Goal: Information Seeking & Learning: Learn about a topic

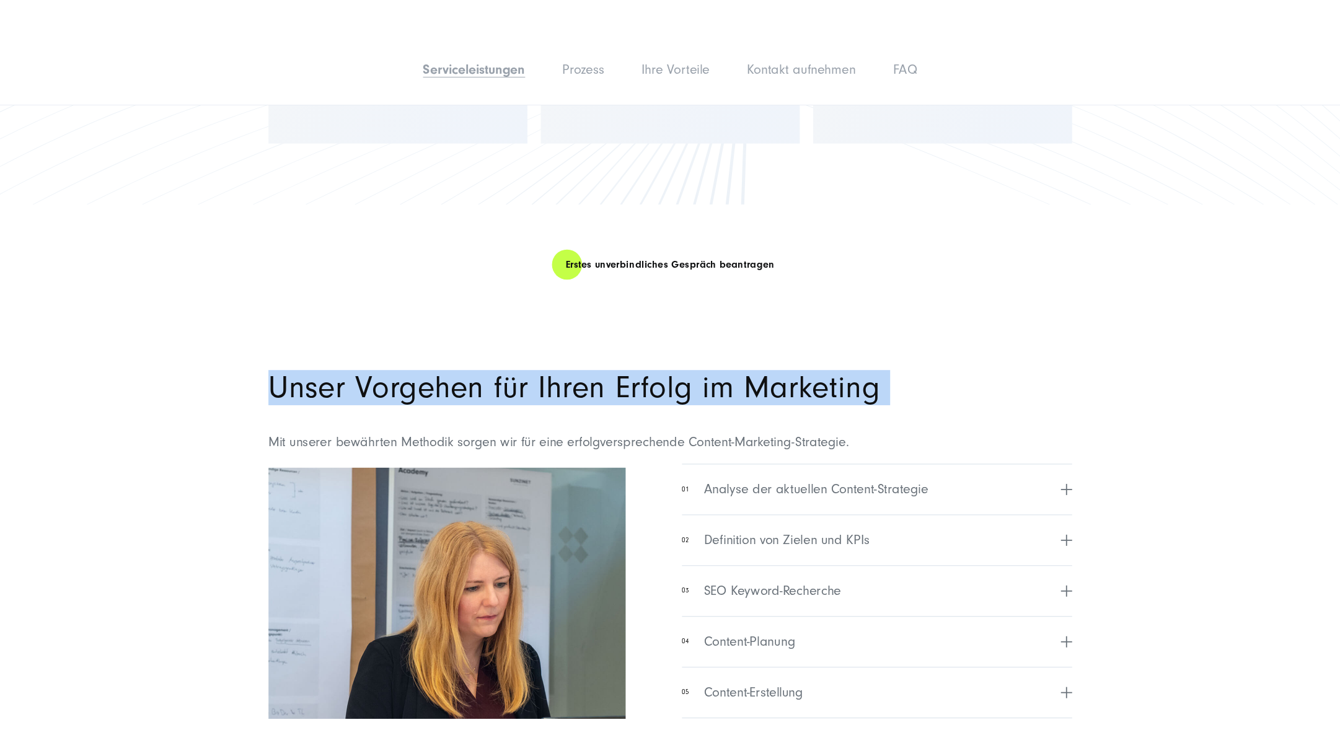
scroll to position [2867, 0]
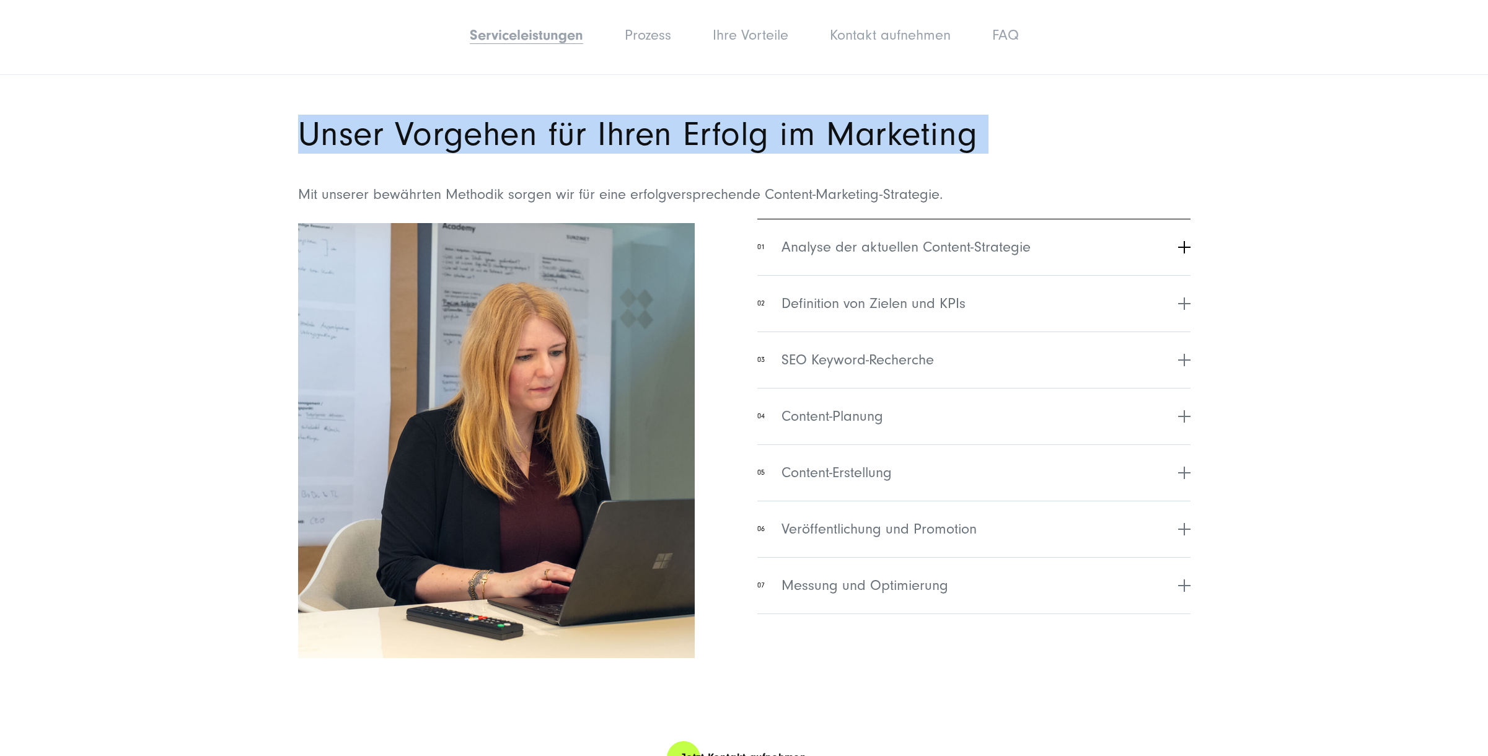
click at [1184, 249] on button "01 Analyse der aktuellen Content-Strategie" at bounding box center [974, 247] width 433 height 56
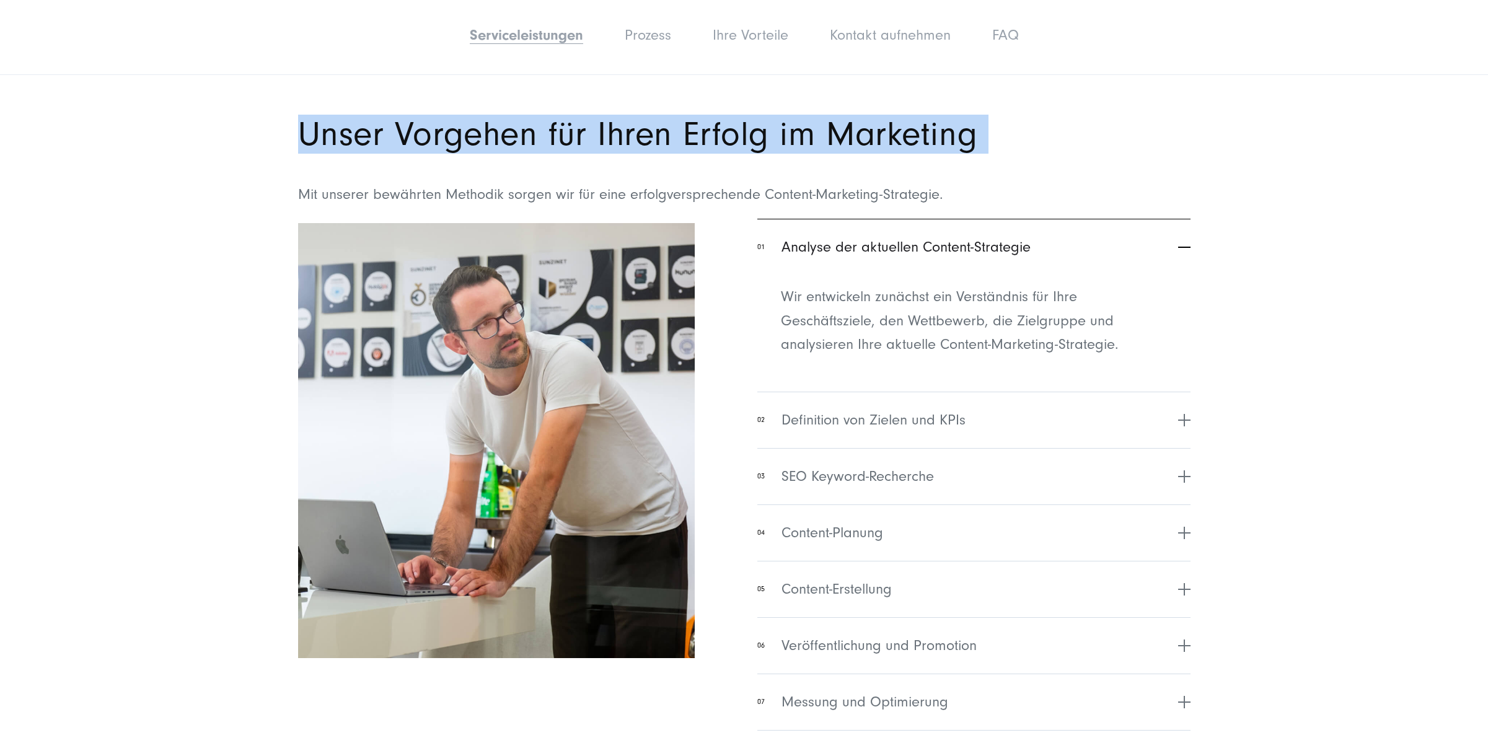
click at [1184, 249] on button "01 Analyse der aktuellen Content-Strategie" at bounding box center [974, 247] width 433 height 56
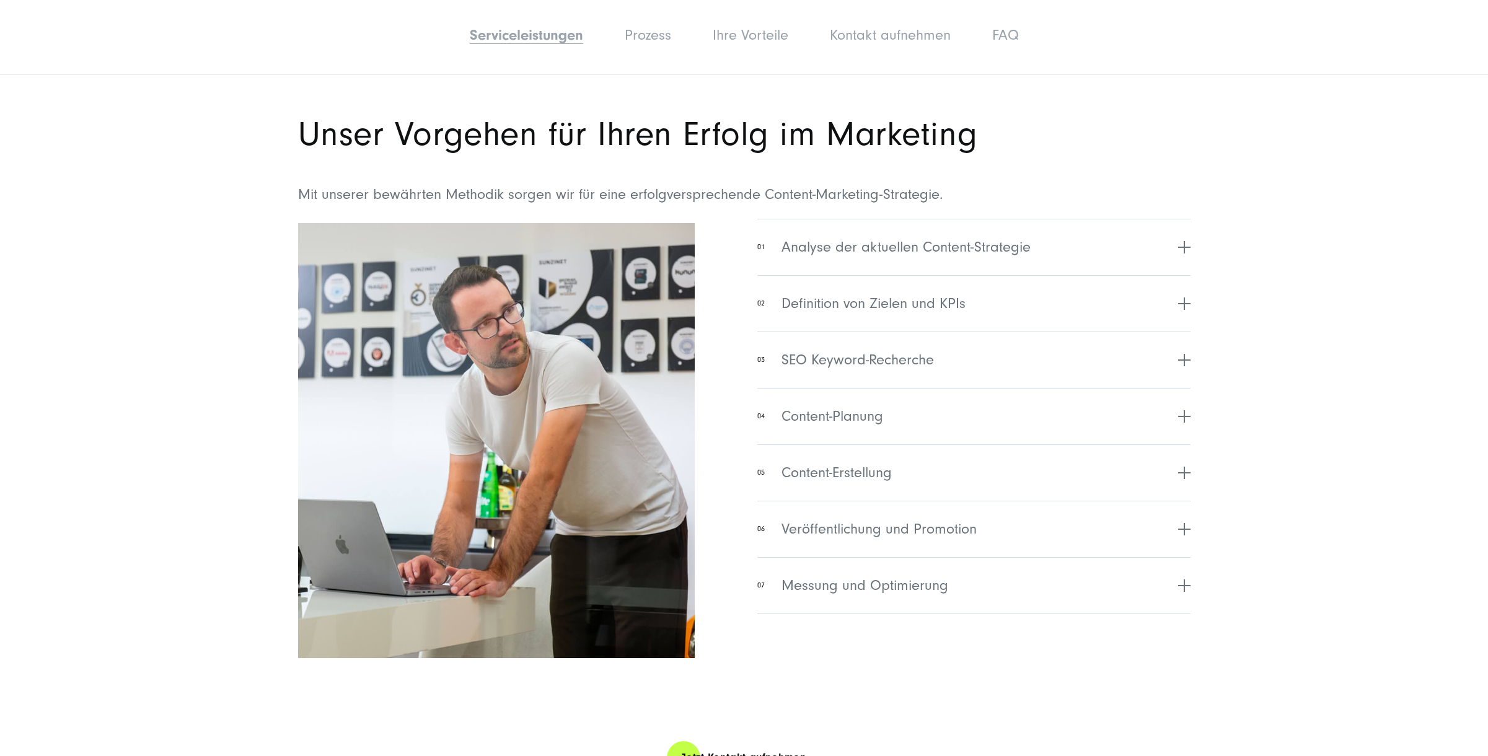
drag, startPoint x: 1288, startPoint y: 299, endPoint x: 1203, endPoint y: 281, distance: 86.9
click at [1288, 299] on section "Unser Vorgehen für Ihren Erfolg im Marketing Mit unserer bewährten Methodik sor…" at bounding box center [744, 377] width 1488 height 725
click at [1182, 245] on button "01 Analyse der aktuellen Content-Strategie" at bounding box center [974, 247] width 433 height 56
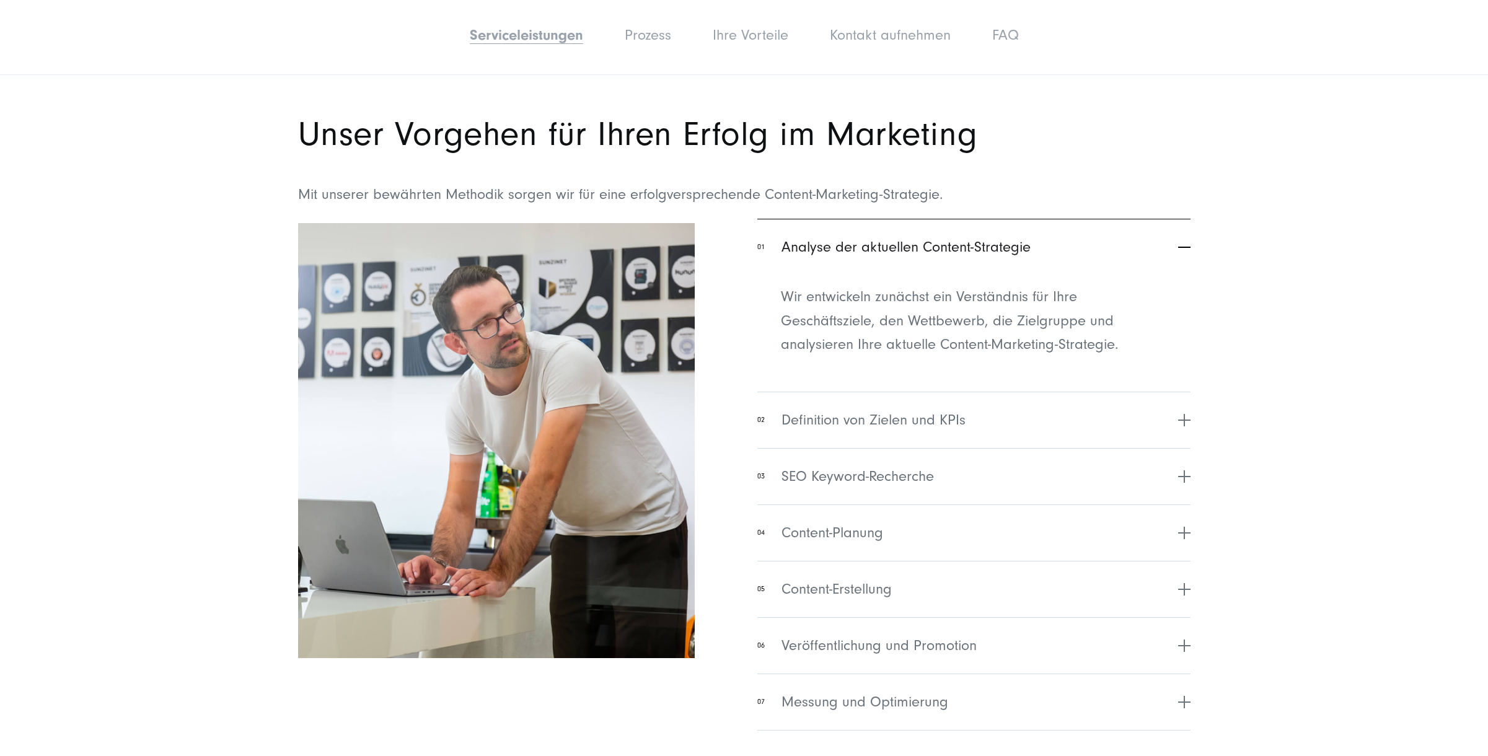
click at [1182, 245] on button "01 Analyse der aktuellen Content-Strategie" at bounding box center [974, 247] width 433 height 56
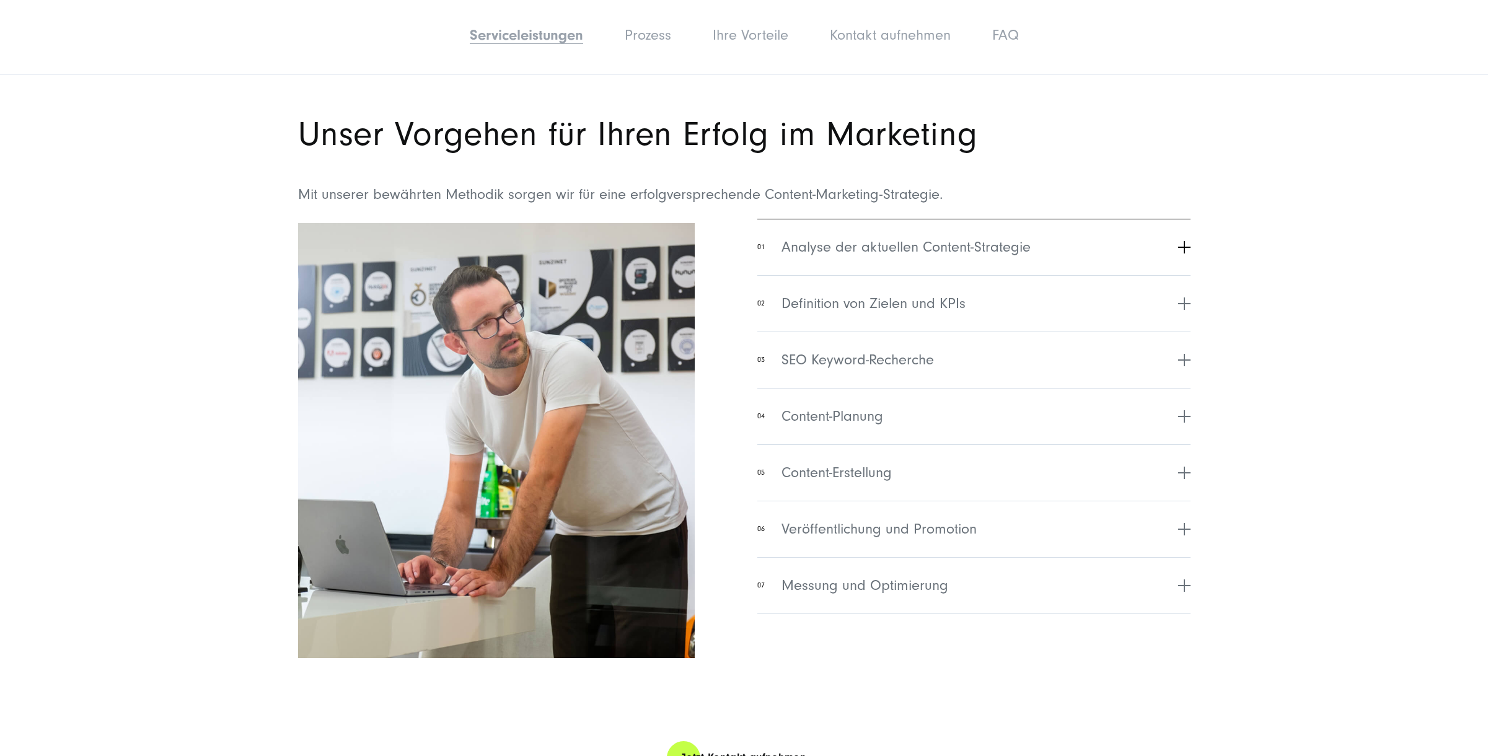
click at [890, 251] on span "Analyse der aktuellen Content-Strategie" at bounding box center [906, 247] width 249 height 22
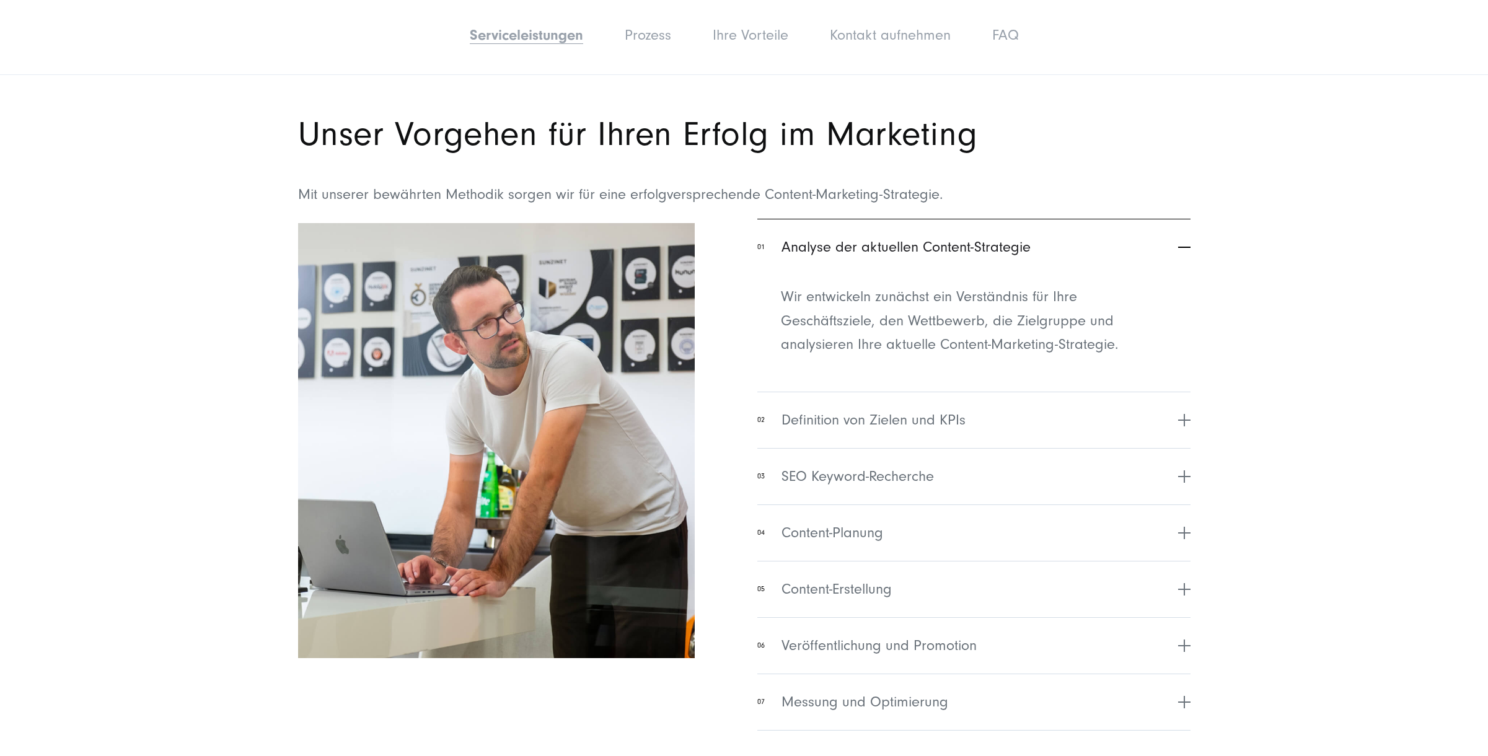
click at [890, 251] on span "Analyse der aktuellen Content-Strategie" at bounding box center [906, 247] width 249 height 22
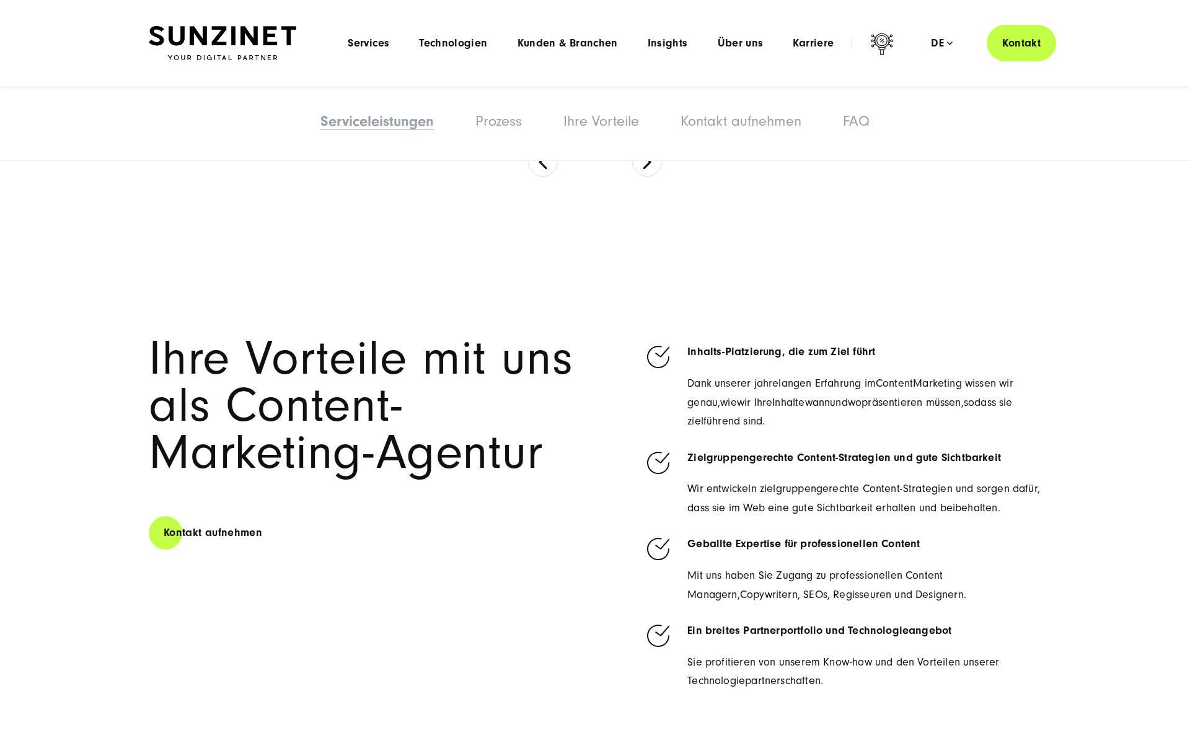
scroll to position [3659, 0]
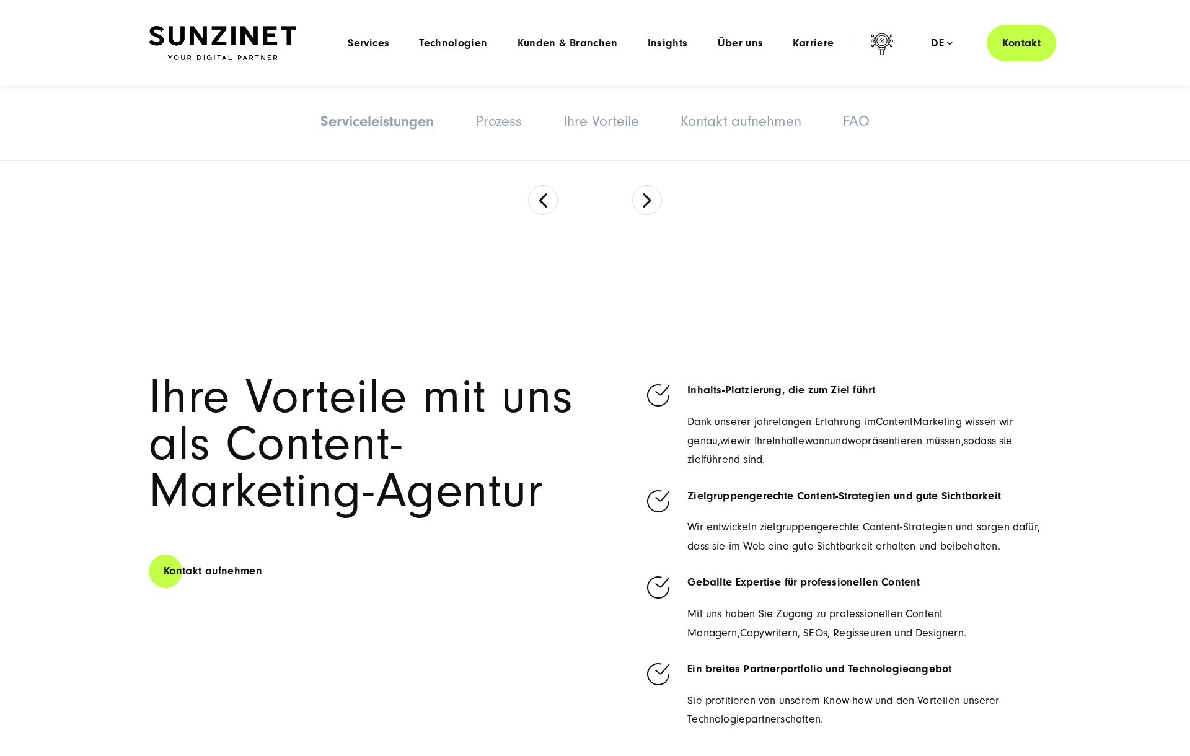
click at [422, 461] on h2 "Ihre Vorteile mit uns als Content-Marketing-Agentur" at bounding box center [368, 444] width 438 height 141
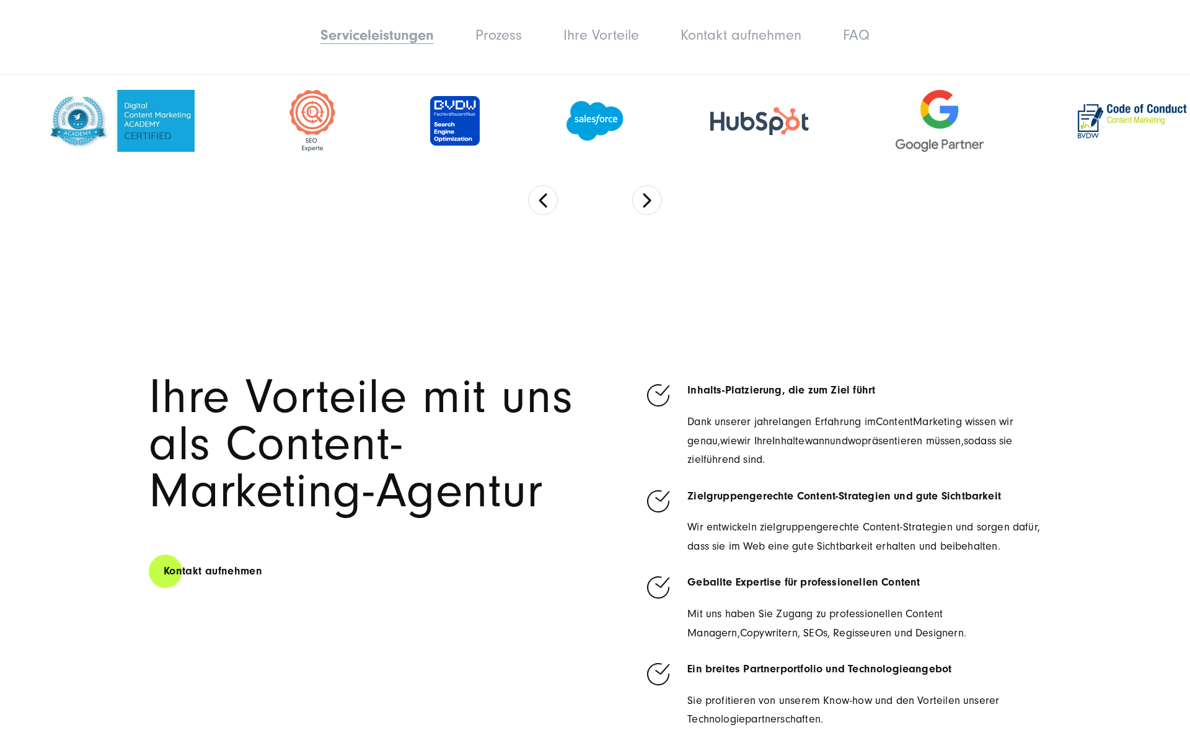
scroll to position [3750, 0]
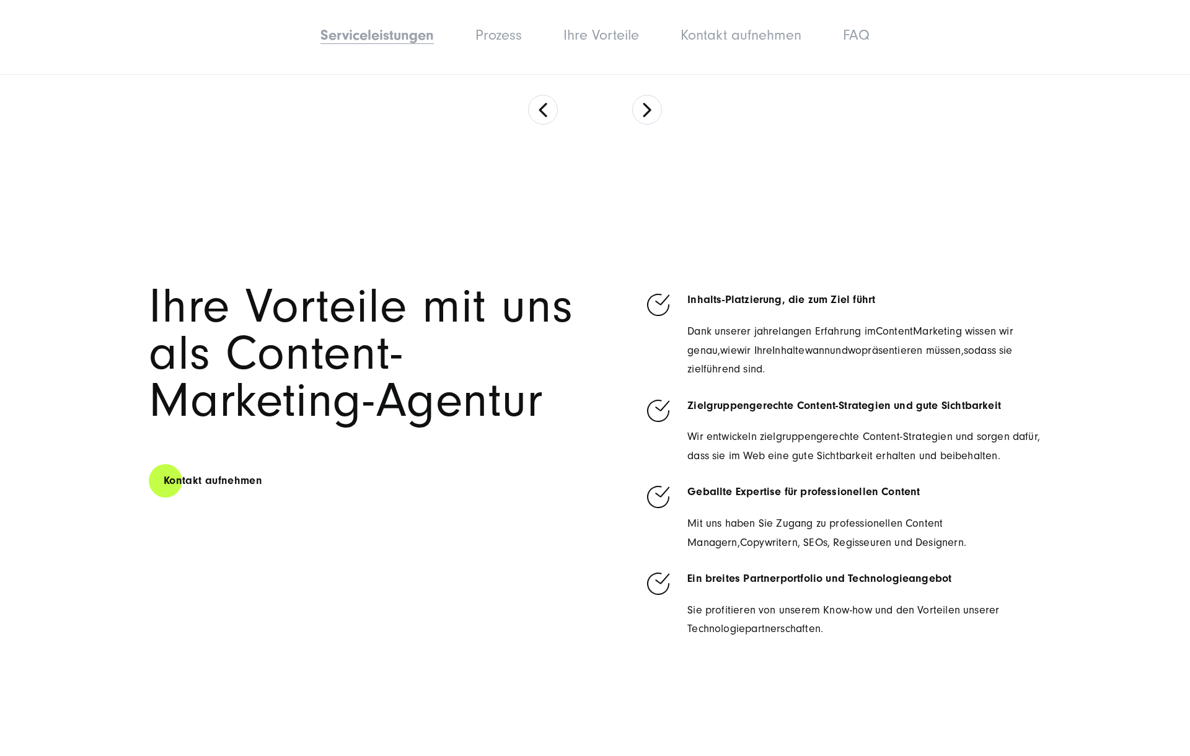
drag, startPoint x: 149, startPoint y: 301, endPoint x: 476, endPoint y: 404, distance: 342.5
click at [476, 404] on h2 "Ihre Vorteile mit uns als Content-Marketing-Agentur" at bounding box center [368, 353] width 438 height 141
copy h2 "Ihre Vorteile mit uns als Content-Marketing-Agentur"
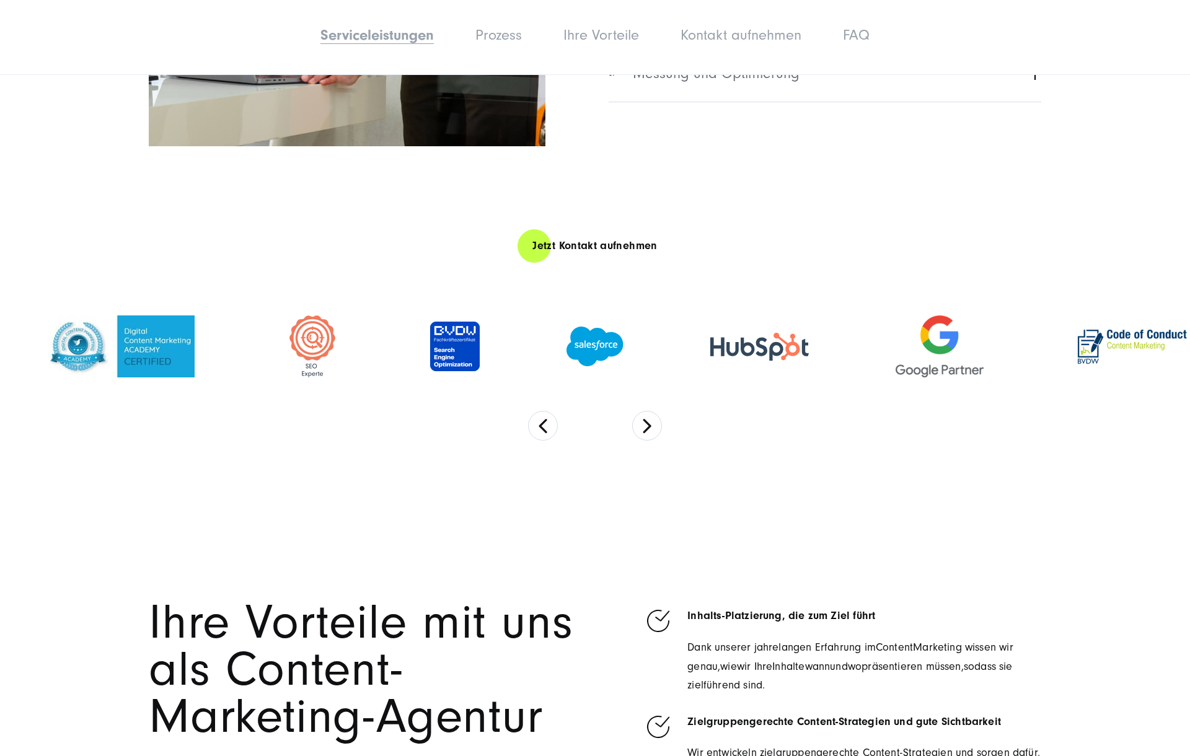
scroll to position [3617, 0]
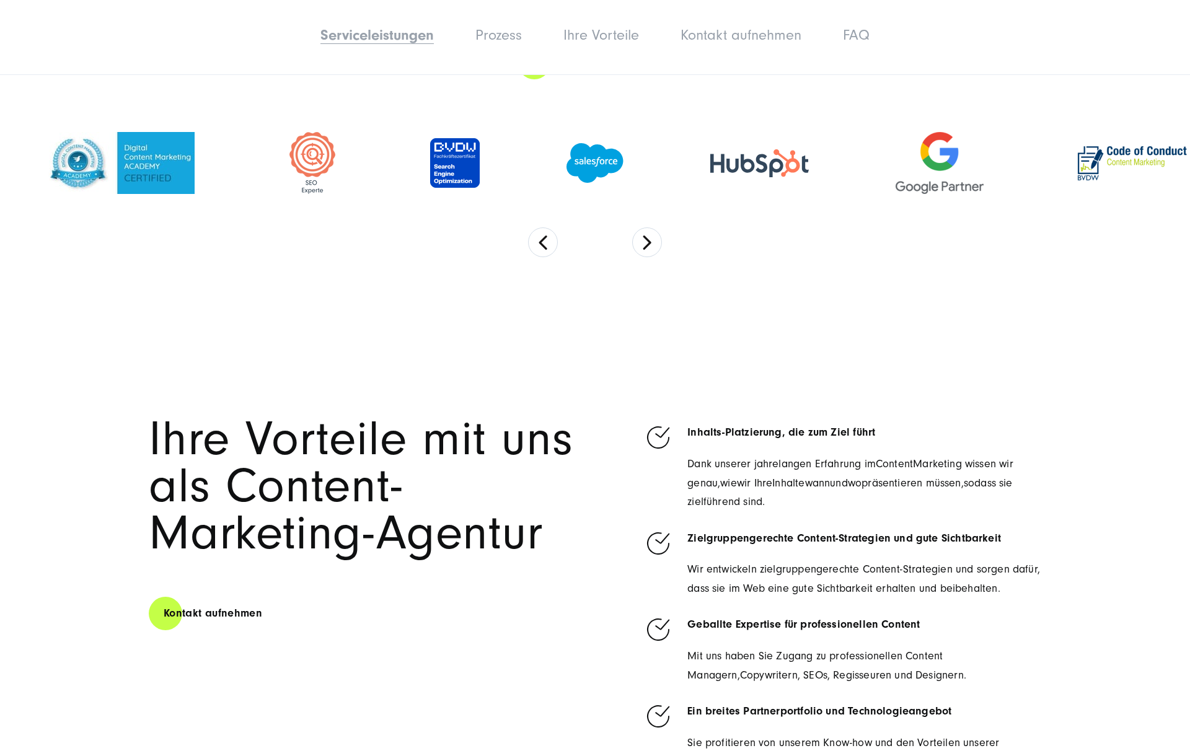
click at [958, 500] on p "Dank unserer jahrelangen Erfahrung im Content Marketing wissen wir genau, wie w…" at bounding box center [864, 483] width 354 height 57
drag, startPoint x: 690, startPoint y: 537, endPoint x: 1022, endPoint y: 541, distance: 331.7
click at [1022, 541] on p "Zielgruppengerechte Content-Strategien und gute Sichtbarkeit" at bounding box center [864, 538] width 354 height 19
copy strong "Zielgruppengerechte Content-Strategien und gute Sichtbarkeit"
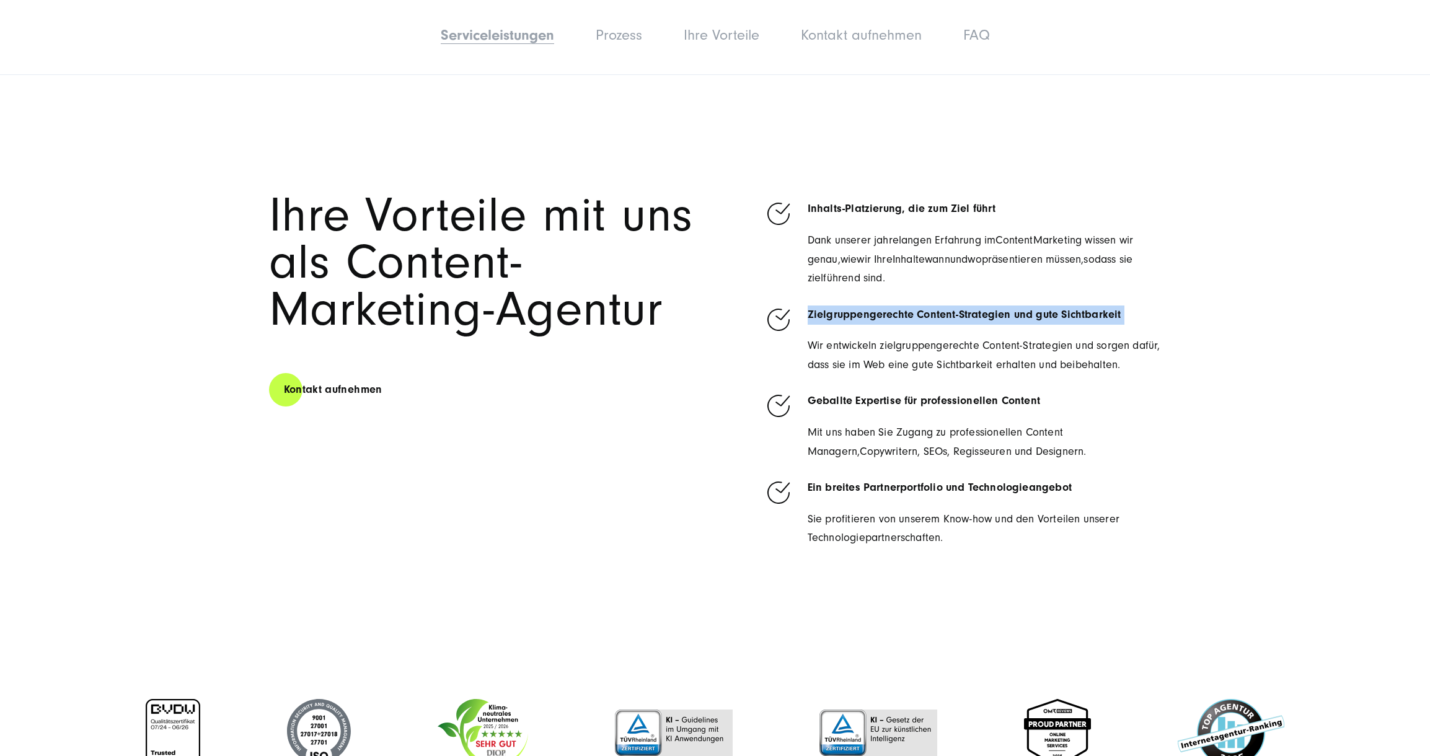
scroll to position [3791, 0]
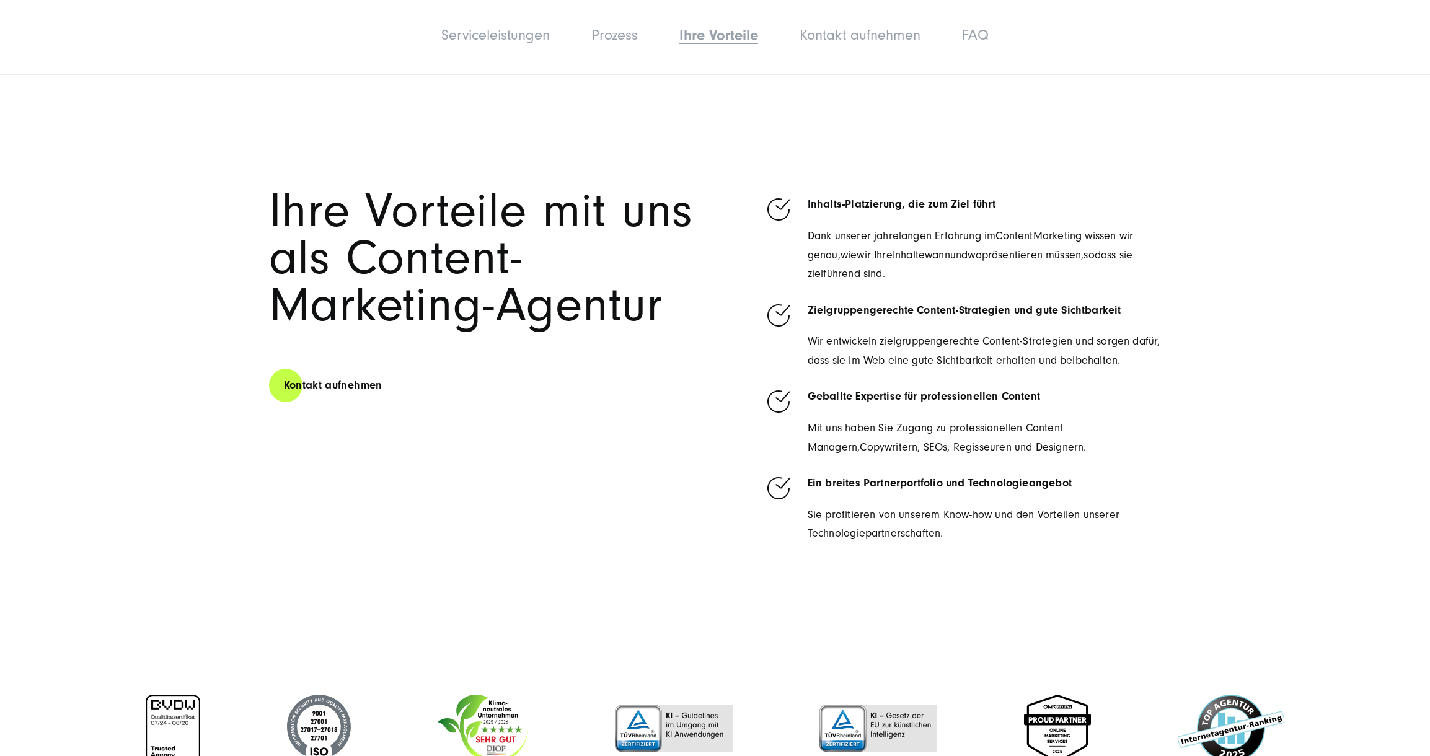
click at [810, 430] on span "Mit uns haben Sie Zugang zu professionellen Content Managern," at bounding box center [935, 438] width 255 height 32
drag, startPoint x: 1022, startPoint y: 464, endPoint x: 1142, endPoint y: 472, distance: 120.5
click at [1142, 472] on ul "Inhalts-Platzierung, die zum Ziel führt Dank unserer jahrelangen Erfahrung im C…" at bounding box center [962, 366] width 397 height 356
click at [1146, 463] on ul "Inhalts-Platzierung, die zum Ziel führt Dank unserer jahrelangen Erfahrung im C…" at bounding box center [962, 366] width 397 height 356
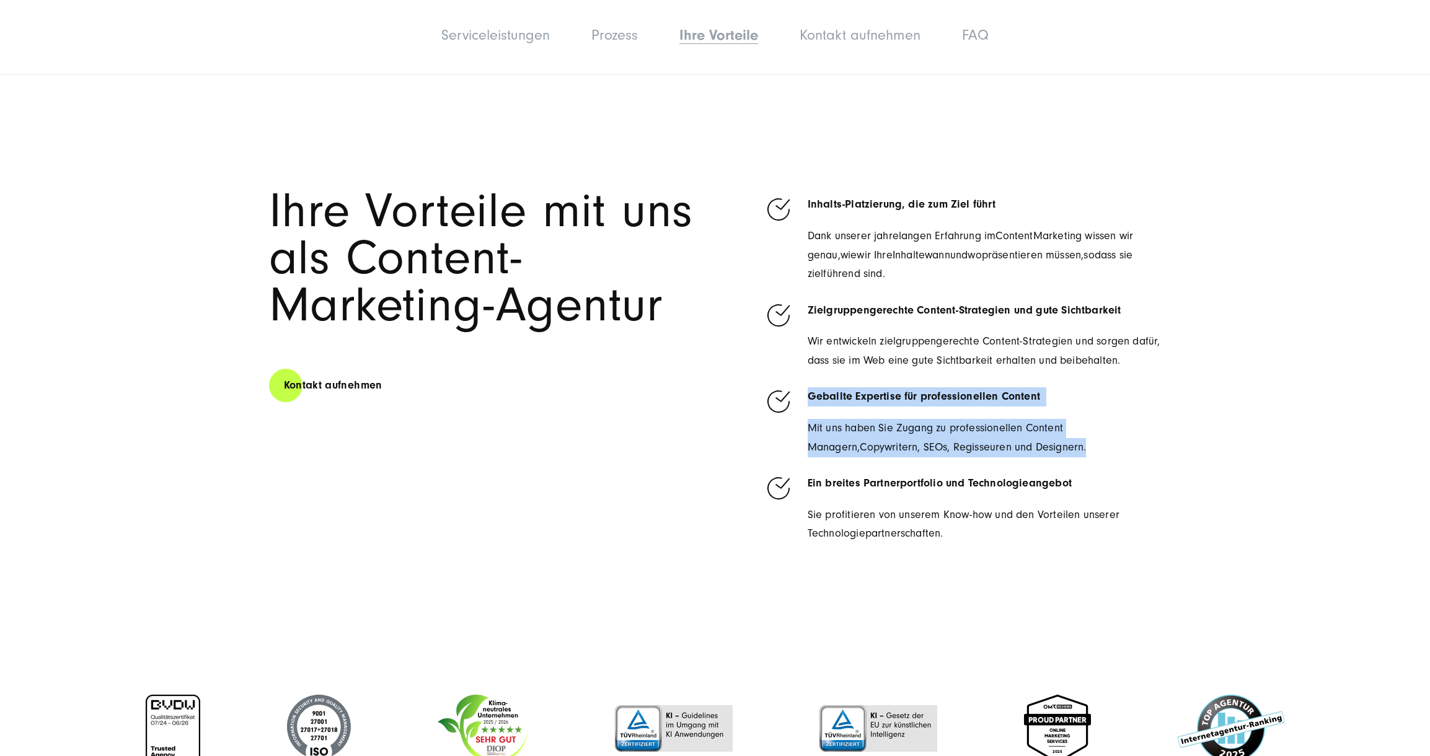
drag, startPoint x: 1072, startPoint y: 450, endPoint x: 811, endPoint y: 391, distance: 268.3
click at [811, 391] on li "Geballte Expertise für professionellen Content Mit uns haben Sie Zugang zu prof…" at bounding box center [962, 421] width 397 height 69
copy li "Geballte Expertise für professionellen Content Mit uns haben Sie Zugang zu prof…"
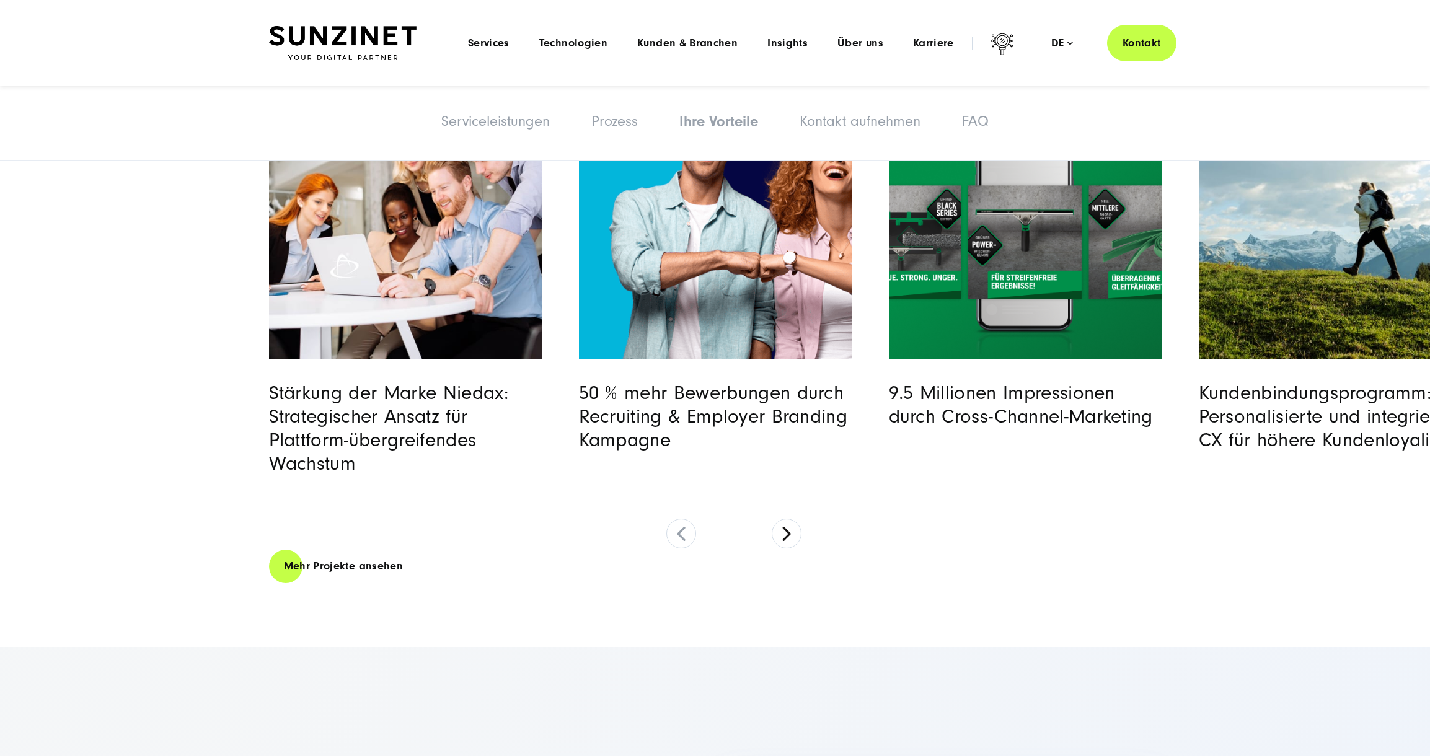
scroll to position [5096, 0]
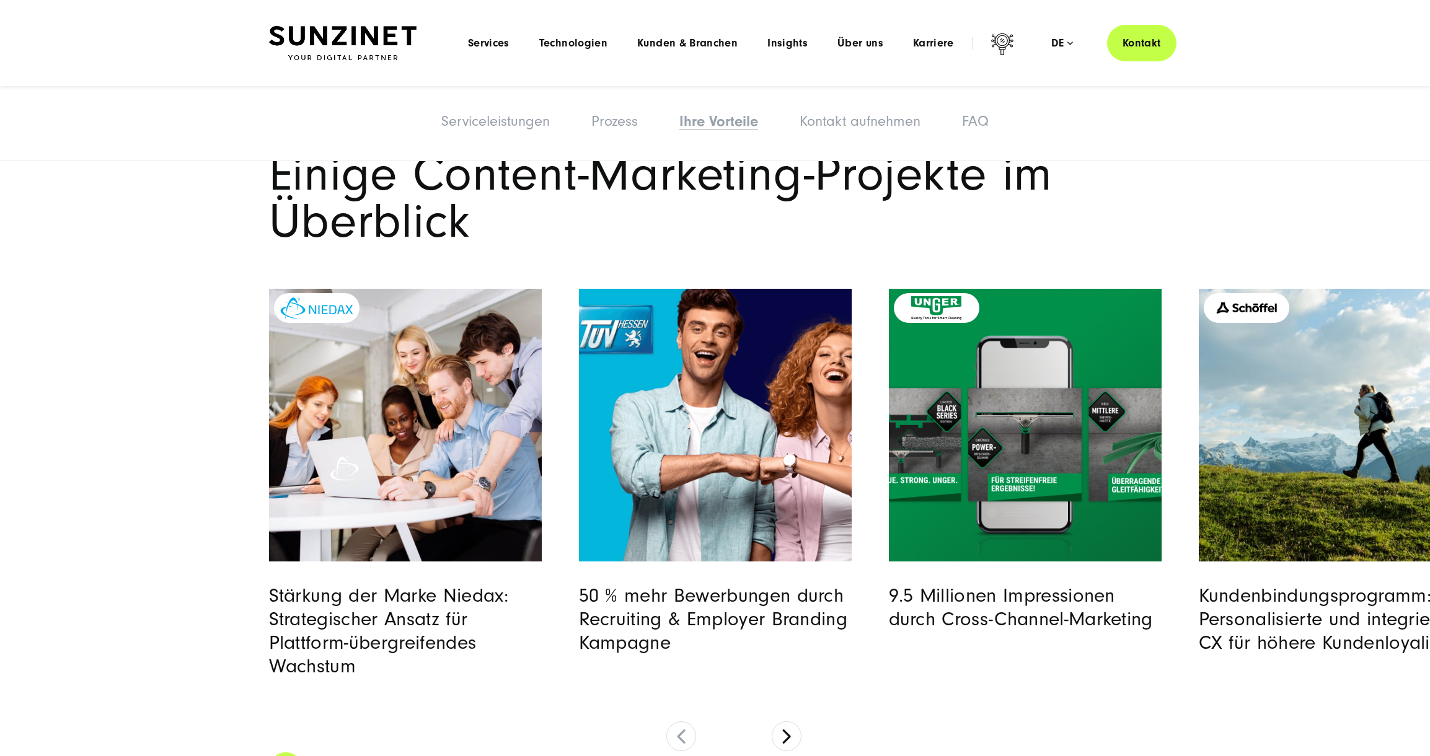
click at [521, 235] on h2 "Einige Content-Marketing-Projekte im Überblick" at bounding box center [715, 198] width 893 height 94
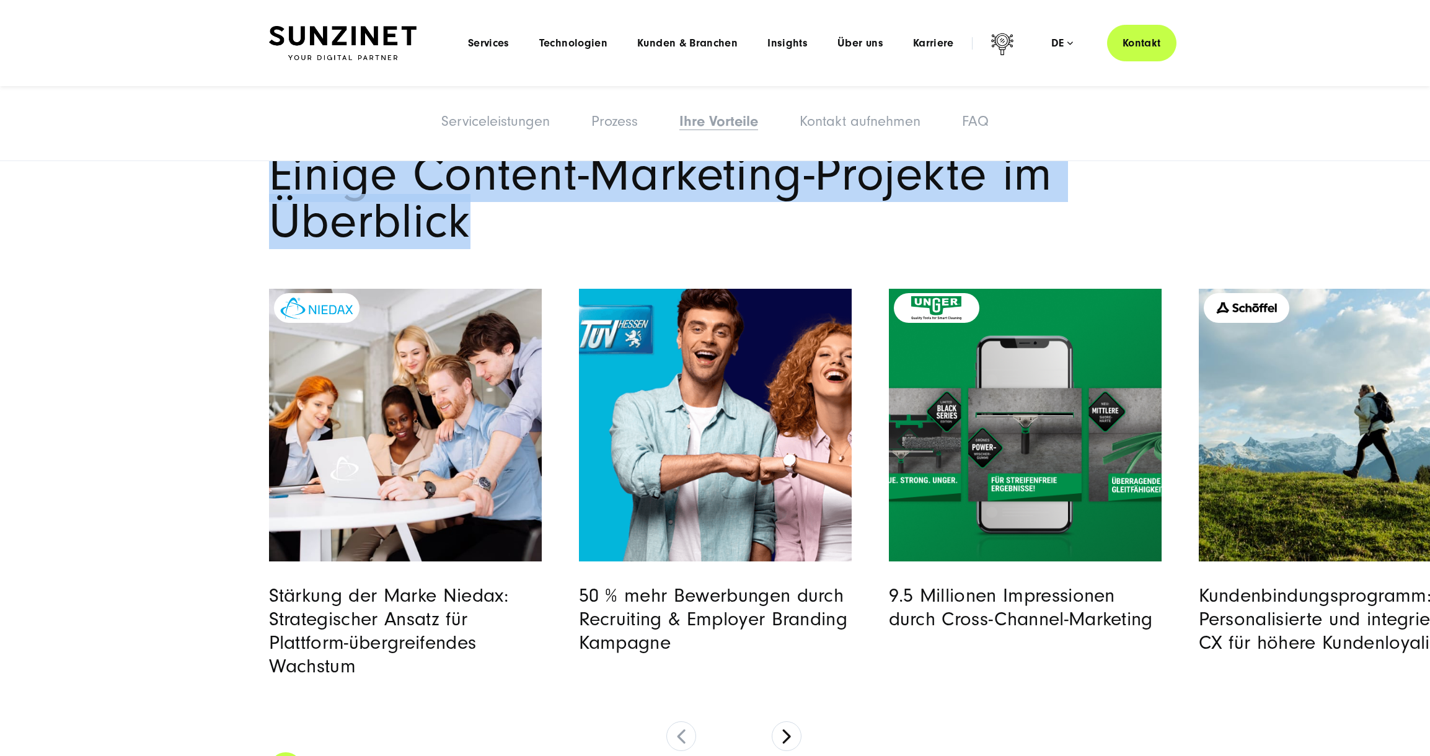
click at [521, 235] on h2 "Einige Content-Marketing-Projekte im Überblick" at bounding box center [715, 198] width 893 height 94
copy div "Einige Content-Marketing-Projekte im Überblick"
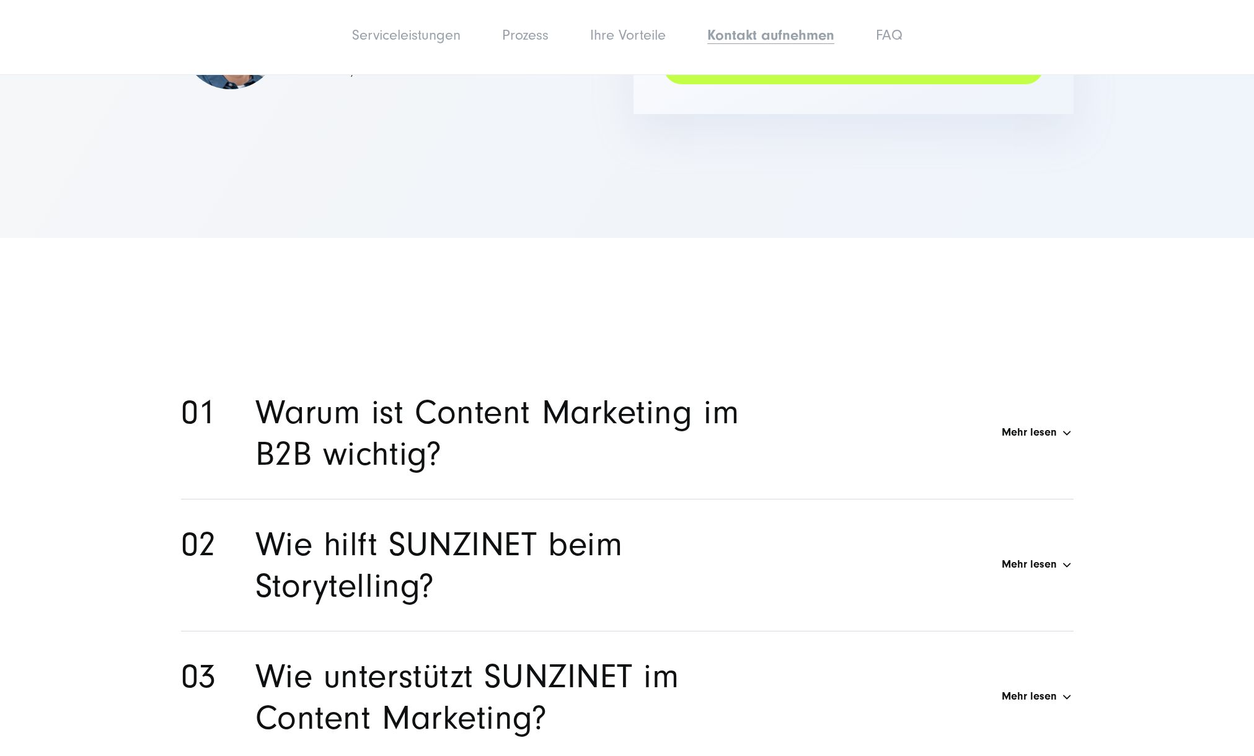
scroll to position [5904, 0]
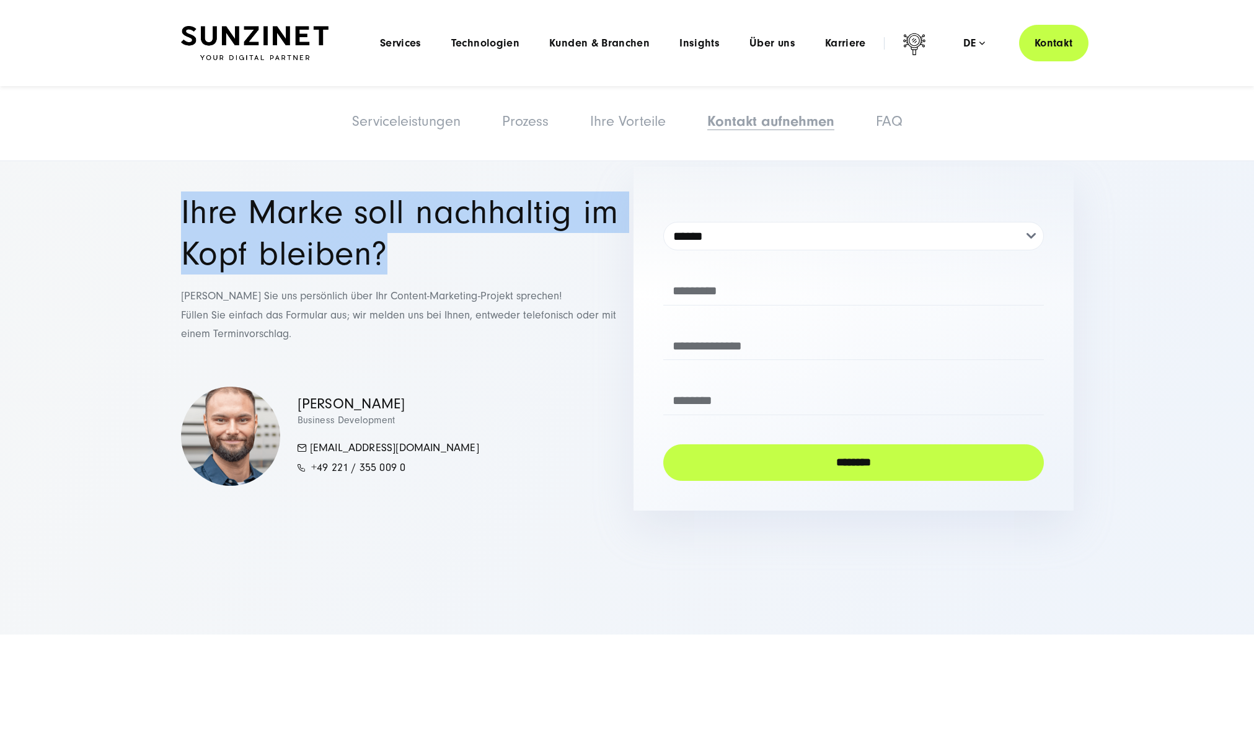
drag, startPoint x: 182, startPoint y: 210, endPoint x: 451, endPoint y: 270, distance: 275.8
click at [451, 270] on h2 "Ihre Marke soll nachhaltig im Kopf bleiben?" at bounding box center [401, 233] width 440 height 83
copy h2 "Ihre Marke soll nachhaltig im Kopf bleiben?"
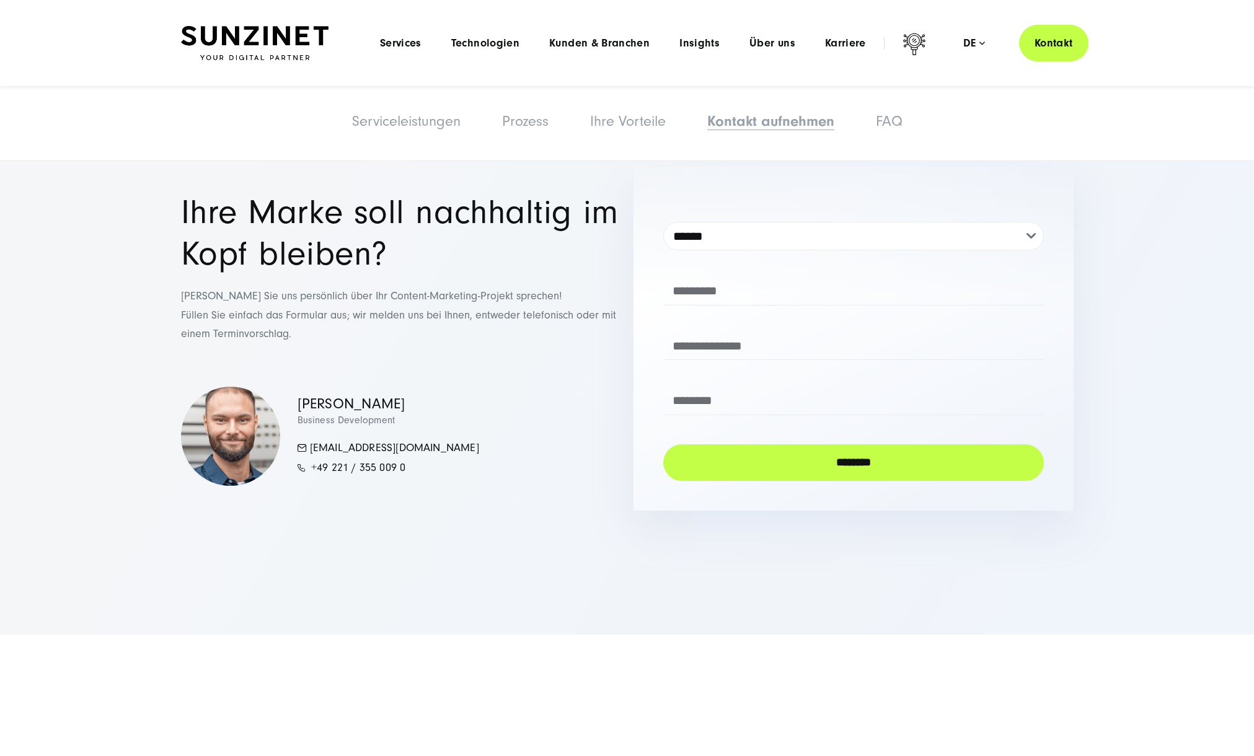
click at [274, 306] on p "[PERSON_NAME] Sie uns persönlich über Ihr Content-Marketing-Projekt sprechen! F…" at bounding box center [401, 315] width 440 height 57
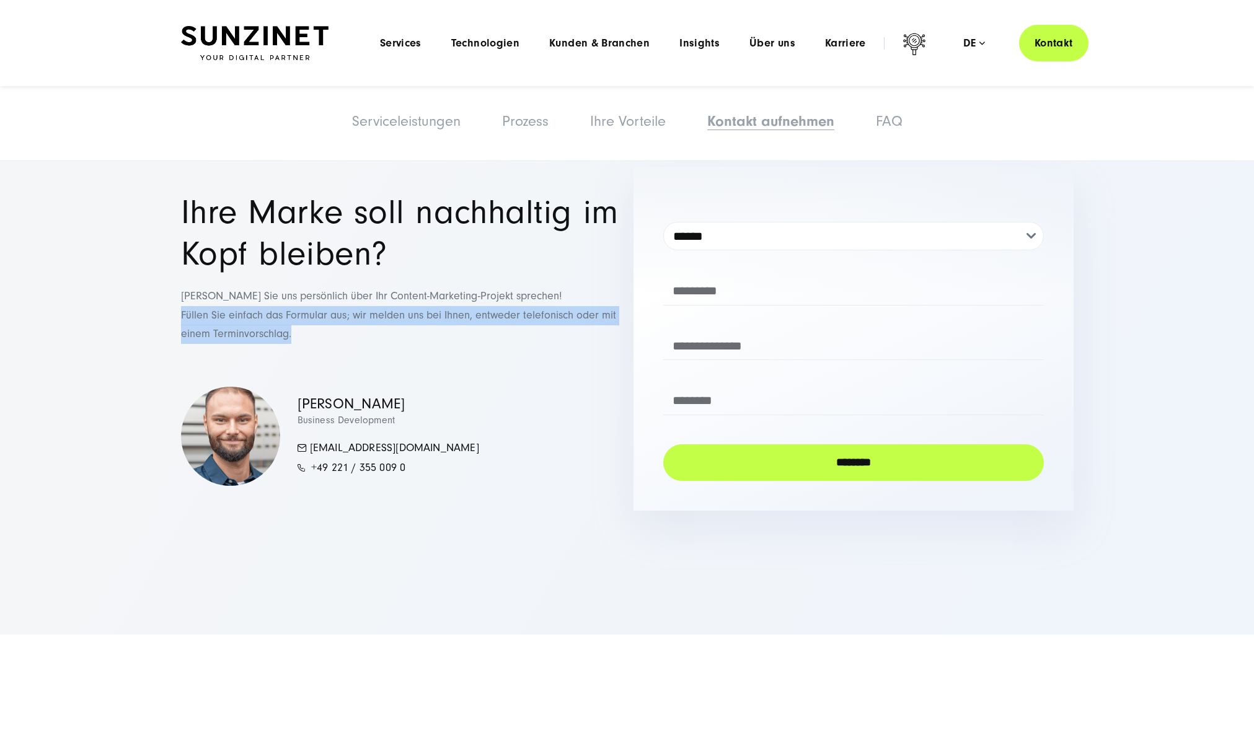
click at [274, 306] on p "[PERSON_NAME] Sie uns persönlich über Ihr Content-Marketing-Projekt sprechen! F…" at bounding box center [401, 315] width 440 height 57
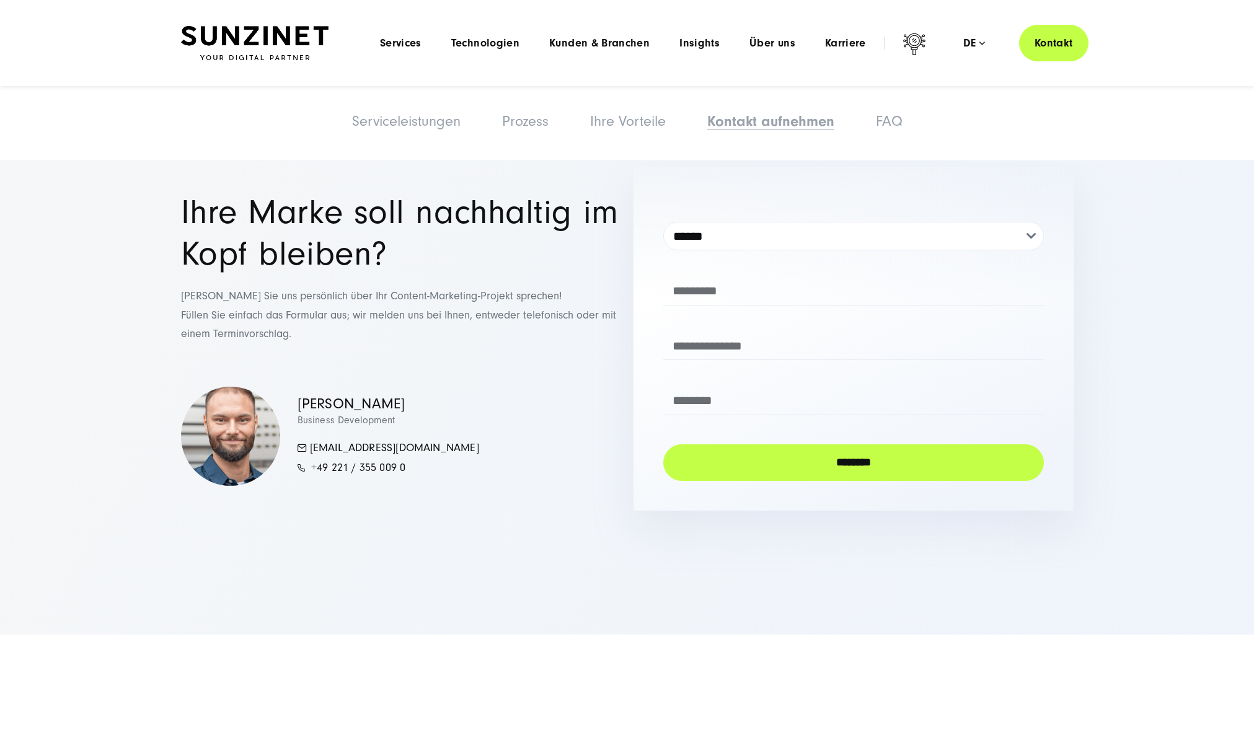
click at [210, 298] on p "[PERSON_NAME] Sie uns persönlich über Ihr Content-Marketing-Projekt sprechen! F…" at bounding box center [401, 315] width 440 height 57
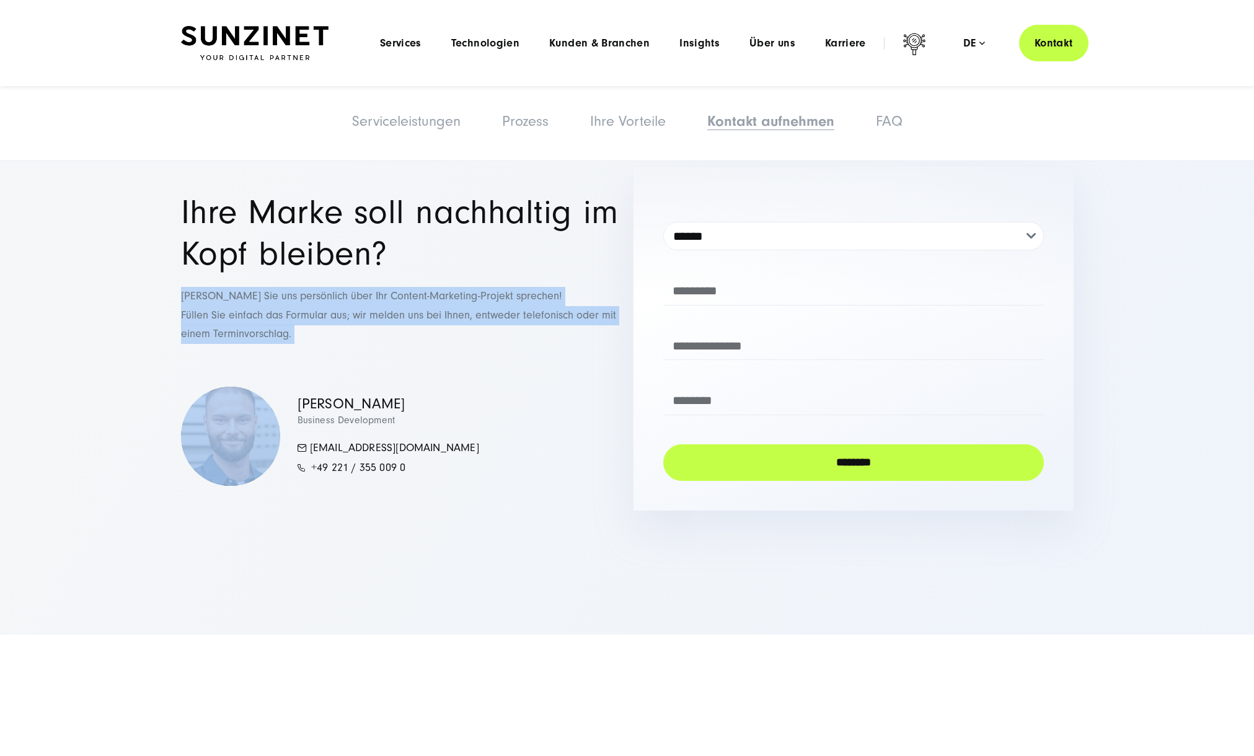
drag, startPoint x: 182, startPoint y: 296, endPoint x: 334, endPoint y: 343, distance: 158.6
click at [333, 343] on p "[PERSON_NAME] Sie uns persönlich über Ihr Content-Marketing-Projekt sprechen! F…" at bounding box center [401, 315] width 440 height 57
copy p "[PERSON_NAME] Sie uns persönlich über Ihr Content-Marketing-Projekt sprechen! F…"
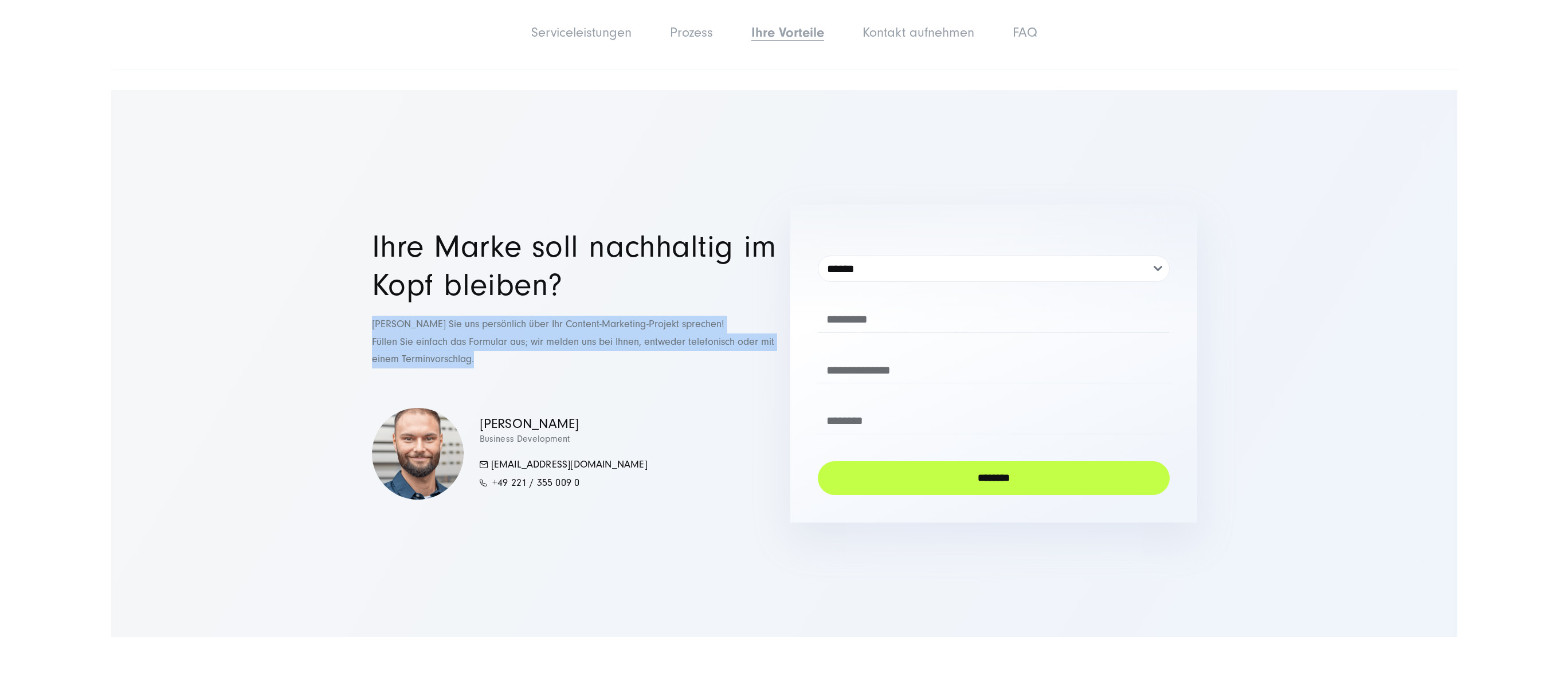
scroll to position [5458, 0]
